Goal: Check status: Check status

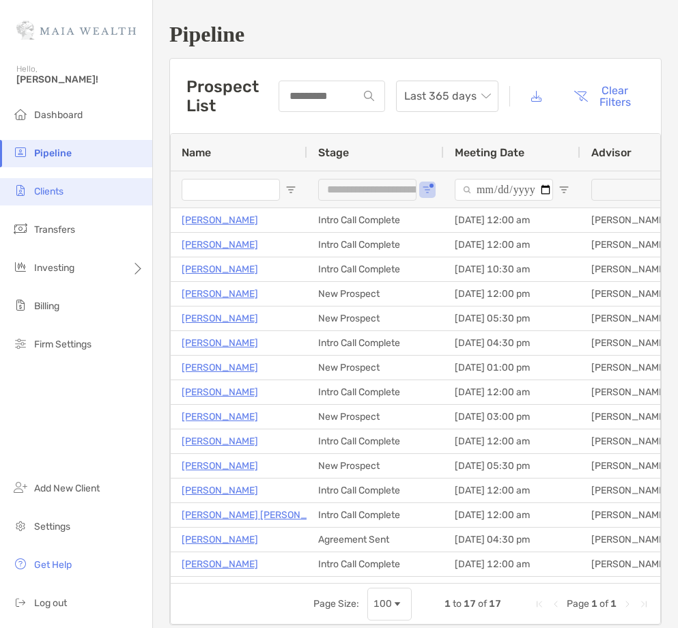
scroll to position [43, 0]
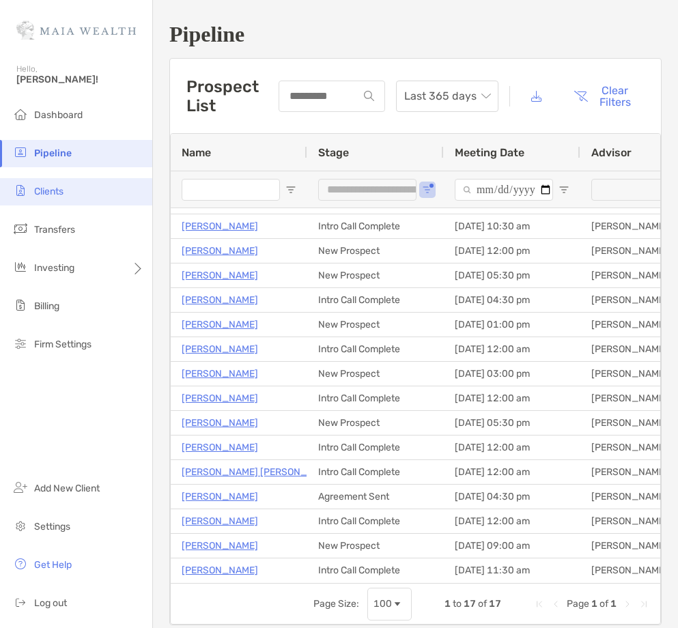
click at [89, 186] on li "Clients" at bounding box center [76, 191] width 152 height 27
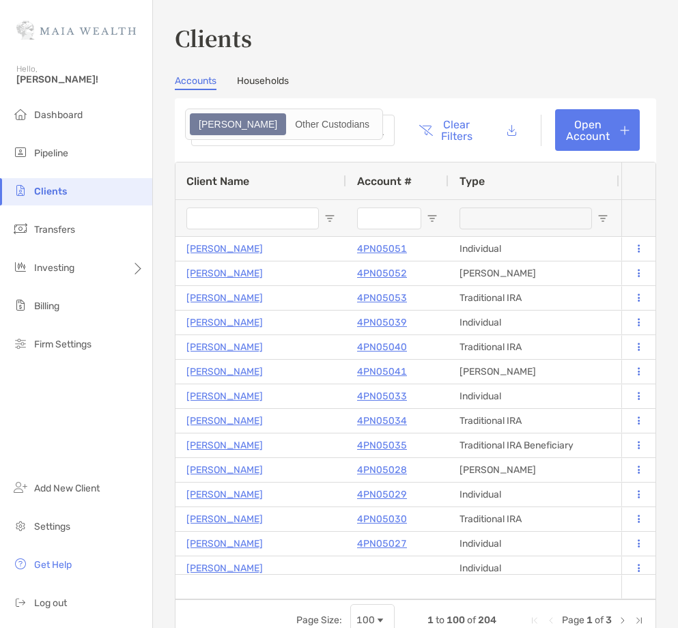
click at [214, 222] on input "Client Name Filter Input" at bounding box center [252, 218] width 132 height 22
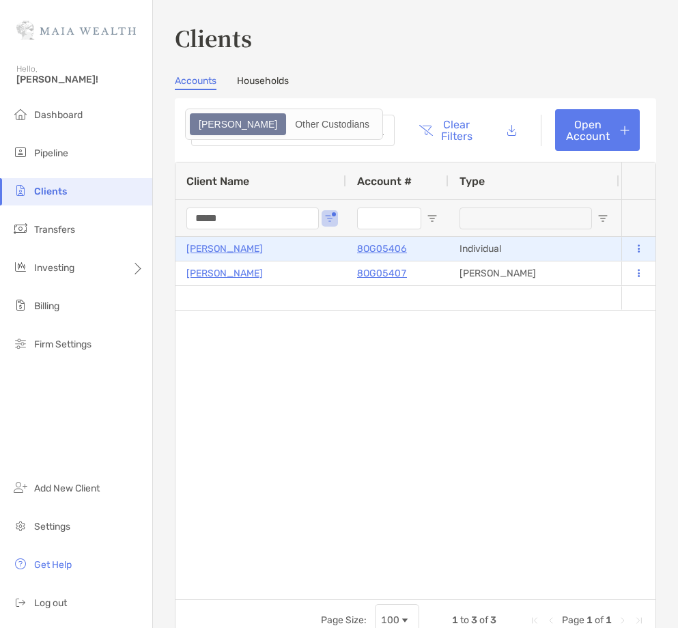
type input "*****"
click at [212, 246] on p "Varun Joshi" at bounding box center [224, 248] width 76 height 17
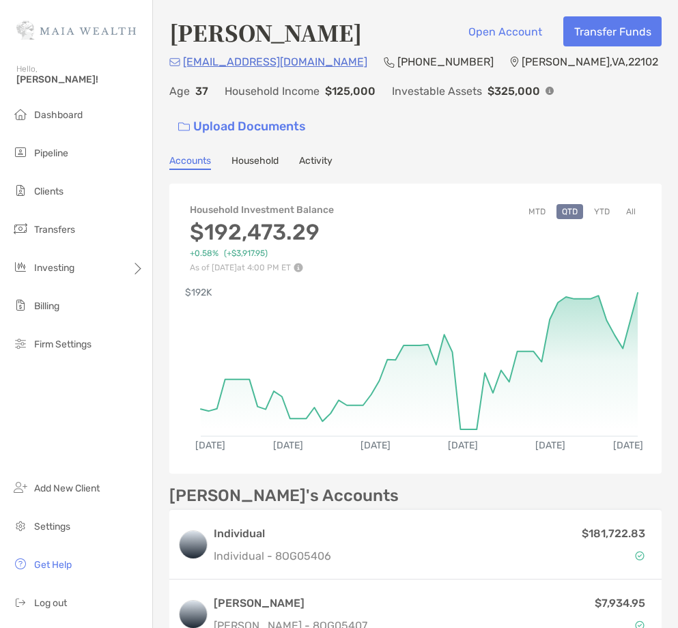
click at [628, 204] on button "All" at bounding box center [630, 211] width 20 height 15
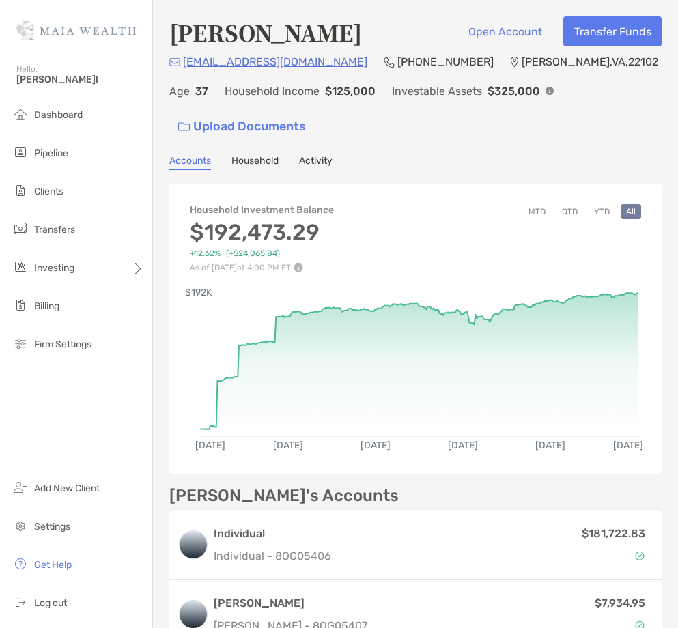
click at [609, 204] on button "YTD" at bounding box center [601, 211] width 27 height 15
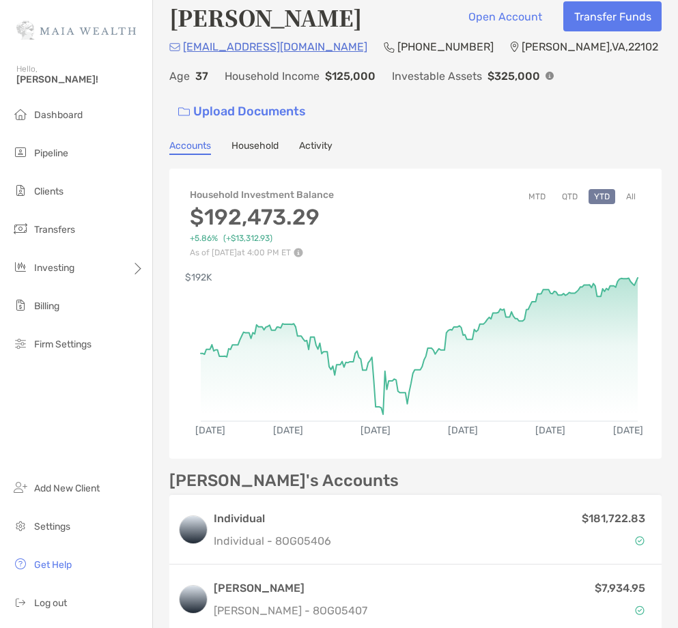
scroll to position [14, 0]
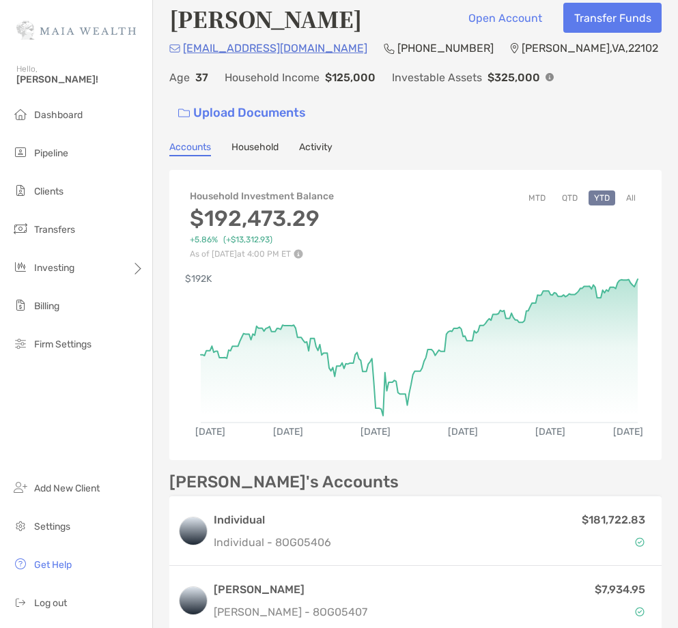
click at [634, 190] on button "All" at bounding box center [630, 197] width 20 height 15
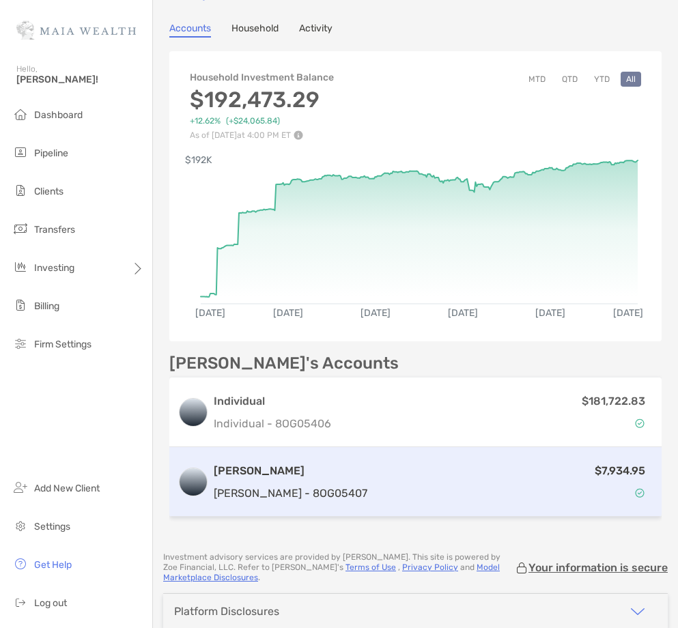
scroll to position [169, 0]
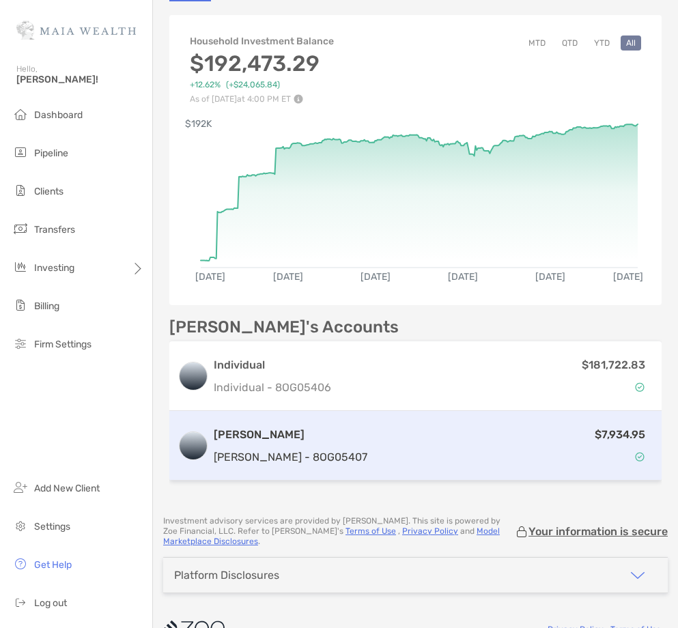
click at [443, 426] on div "$7,934.95" at bounding box center [513, 446] width 280 height 40
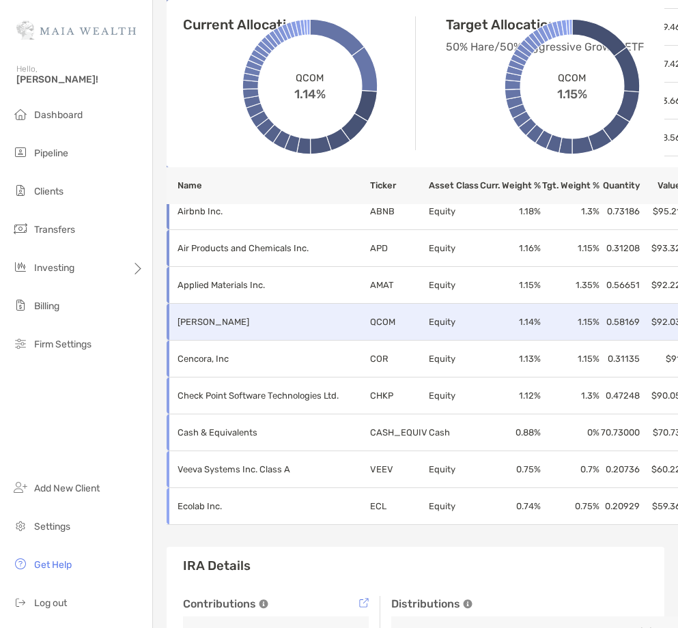
scroll to position [1811, 0]
